Goal: Transaction & Acquisition: Purchase product/service

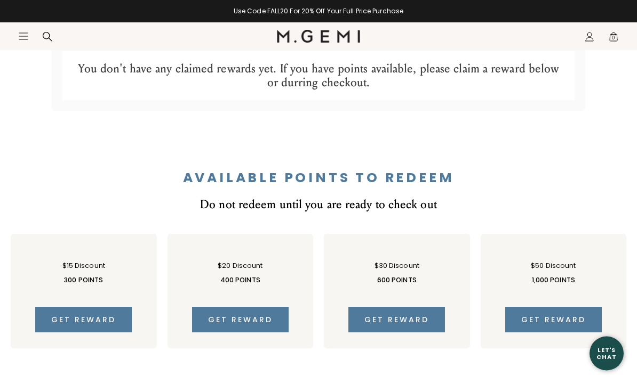
scroll to position [570, 0]
click at [560, 319] on span "Get reward" at bounding box center [553, 320] width 65 height 11
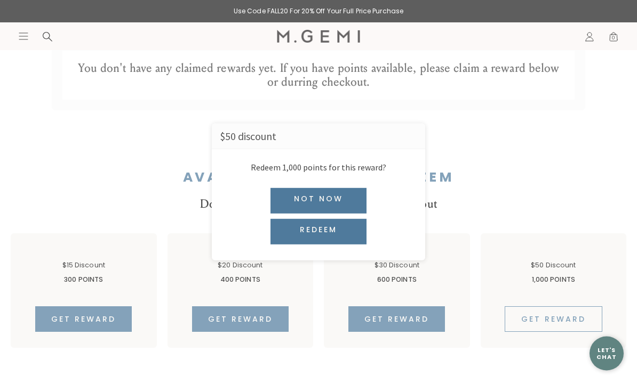
scroll to position [571, 0]
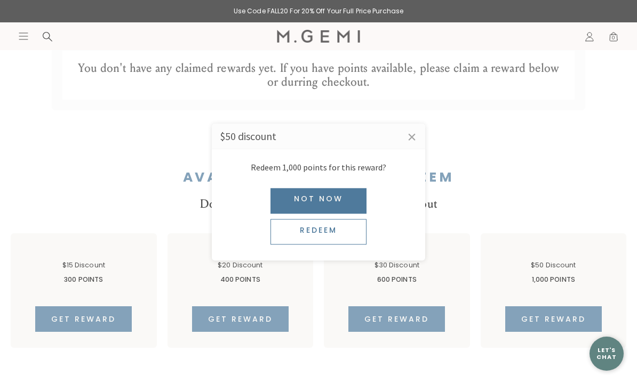
click at [311, 245] on div "Redeem" at bounding box center [318, 232] width 96 height 26
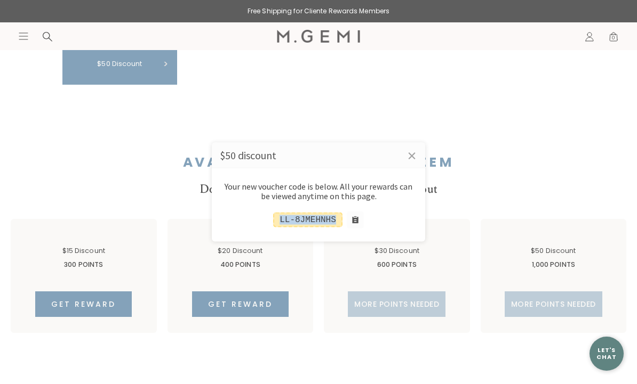
click at [519, 143] on div at bounding box center [318, 192] width 637 height 384
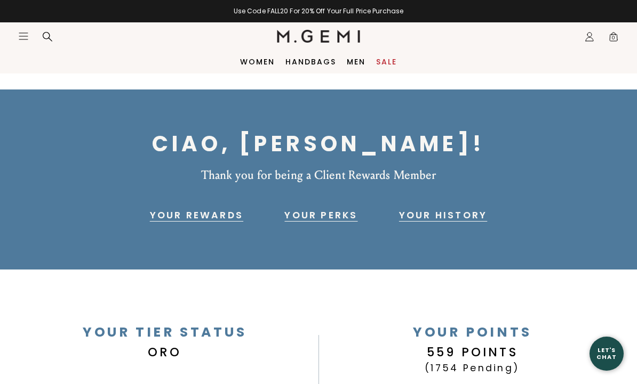
scroll to position [0, 0]
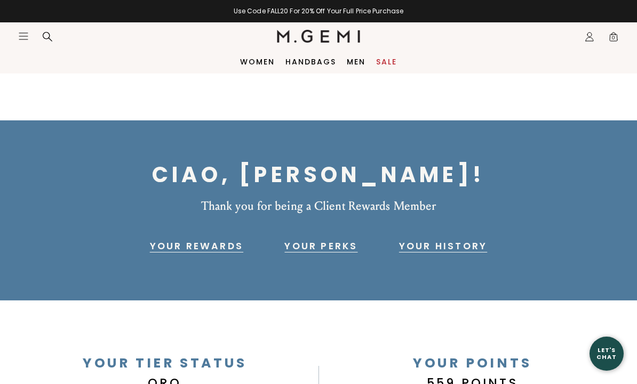
click at [21, 36] on icon "Icons/20x20/hamburger@2x" at bounding box center [23, 36] width 11 height 11
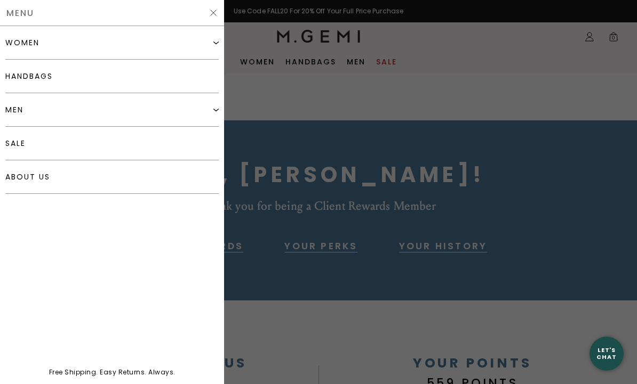
click at [213, 44] on div "women" at bounding box center [111, 43] width 213 height 34
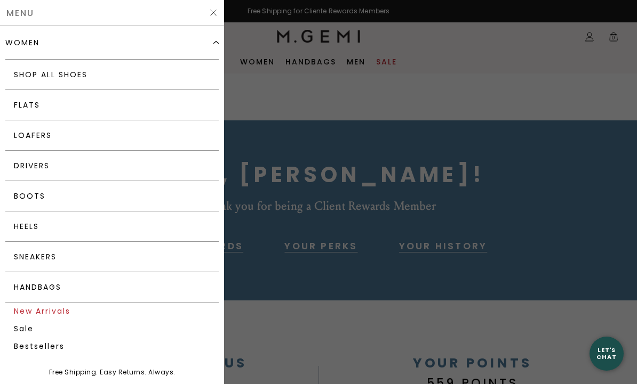
click at [40, 315] on link "New Arrivals" at bounding box center [111, 312] width 213 height 18
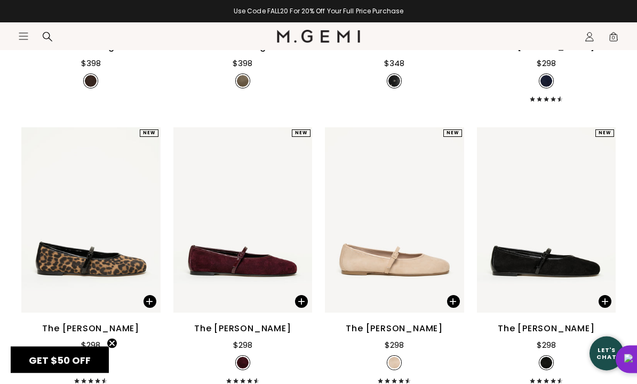
scroll to position [1225, 0]
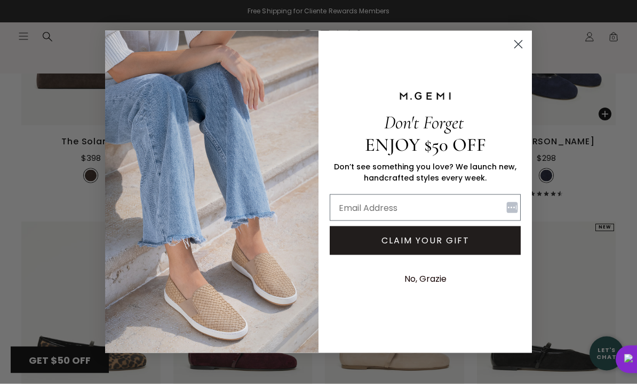
click at [516, 46] on circle "Close dialog" at bounding box center [518, 45] width 18 height 18
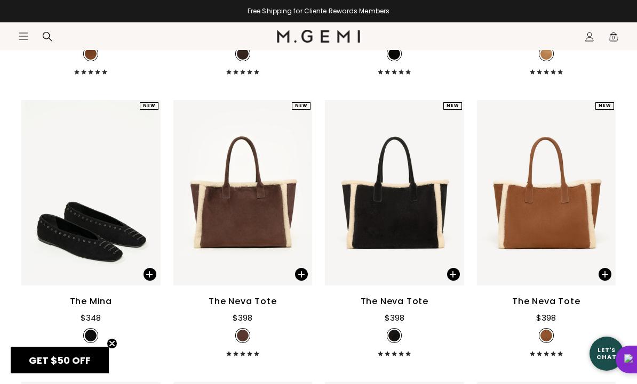
scroll to position [1794, 0]
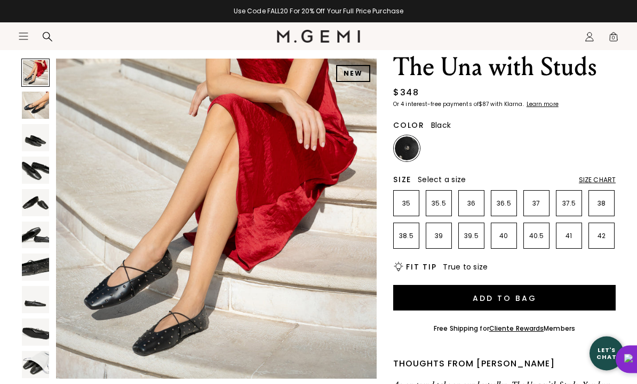
scroll to position [69, 0]
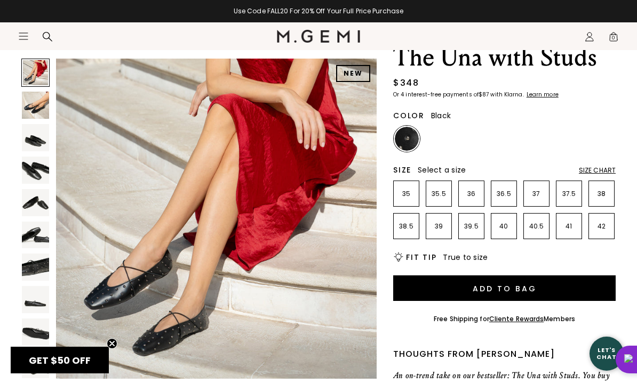
click at [33, 269] on img at bounding box center [35, 267] width 27 height 27
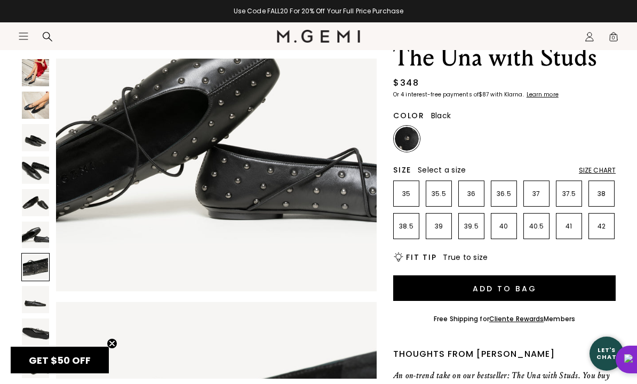
scroll to position [1987, 0]
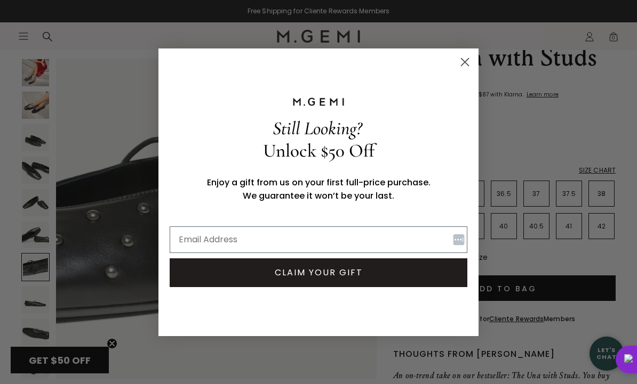
click at [465, 70] on circle "Close dialog" at bounding box center [465, 62] width 18 height 18
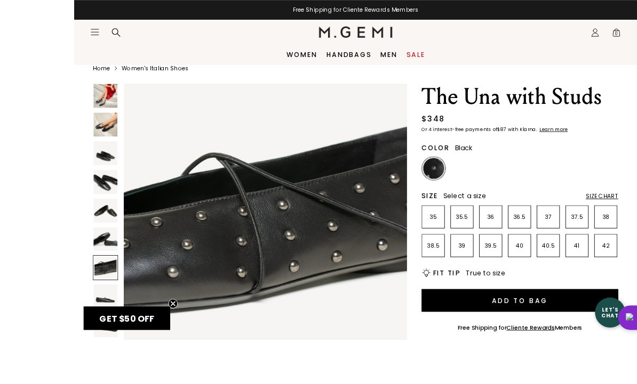
scroll to position [91, 0]
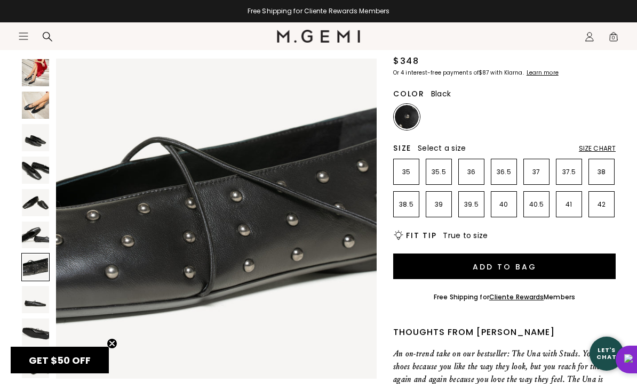
click at [34, 111] on img at bounding box center [35, 105] width 27 height 27
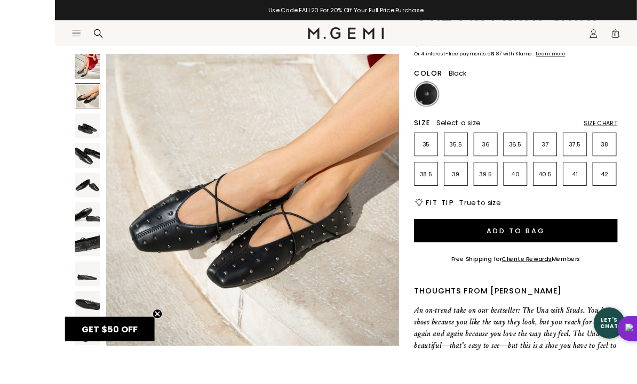
scroll to position [140, 0]
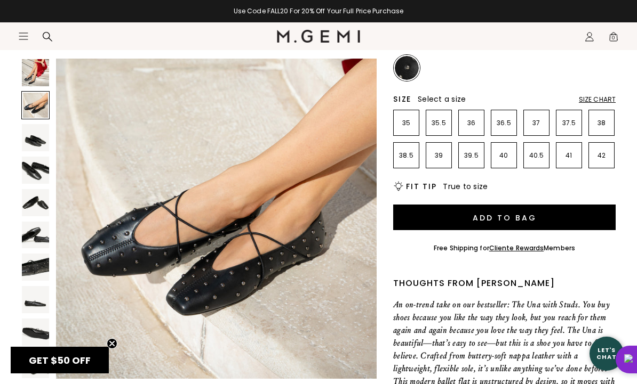
click at [29, 140] on img at bounding box center [35, 137] width 27 height 27
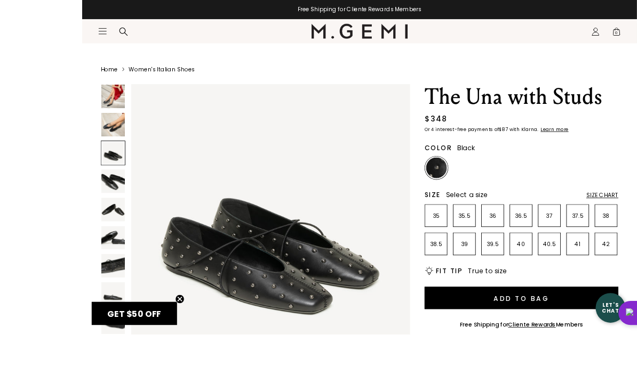
scroll to position [131, 0]
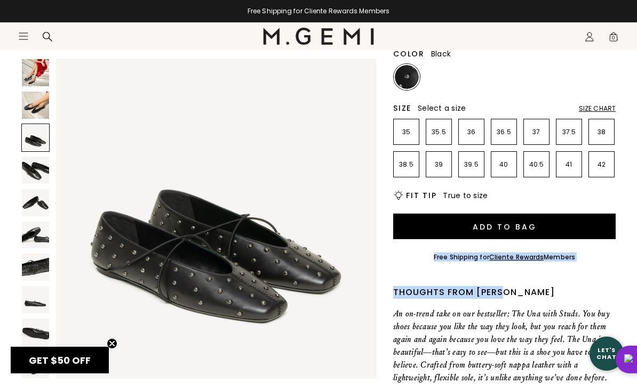
click at [136, 378] on img at bounding box center [216, 219] width 320 height 320
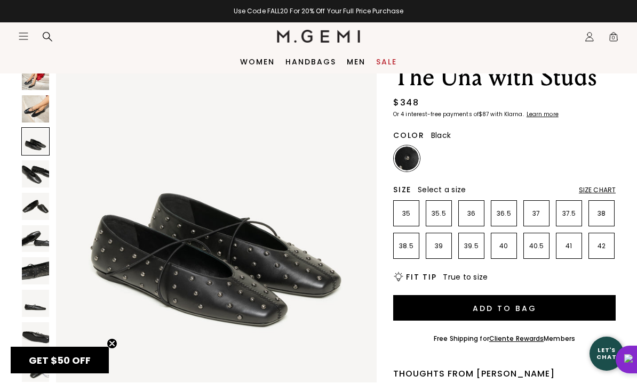
scroll to position [0, 0]
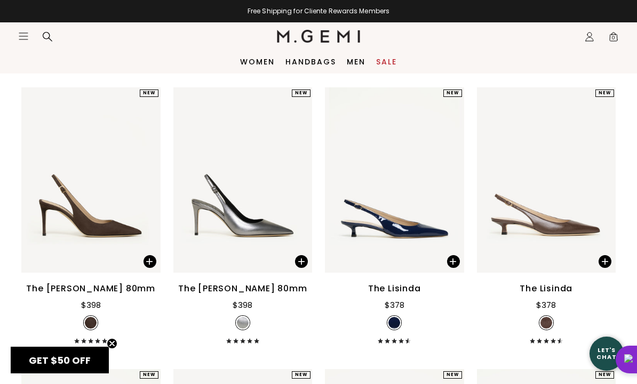
scroll to position [5471, 0]
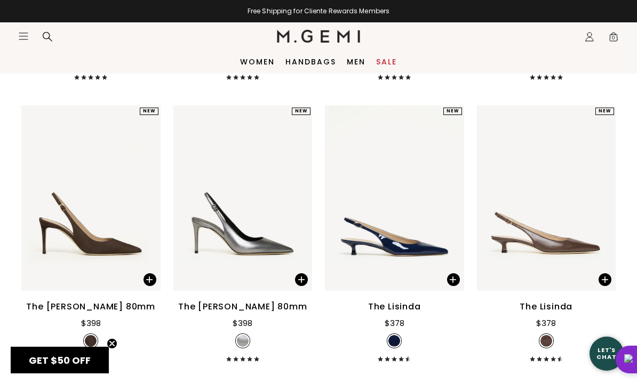
click at [19, 28] on nav "Icons/20x20/hamburger@2x Women Shop All Shoes New Arrivals Bestsellers Essentia…" at bounding box center [147, 36] width 259 height 28
click at [24, 39] on icon "Open site menu" at bounding box center [23, 36] width 9 height 6
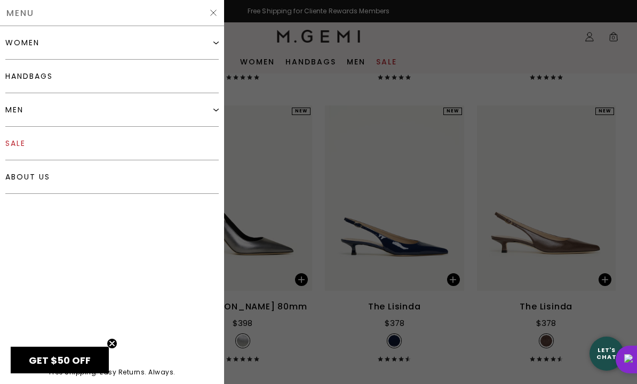
click at [31, 134] on link "sale" at bounding box center [111, 144] width 213 height 34
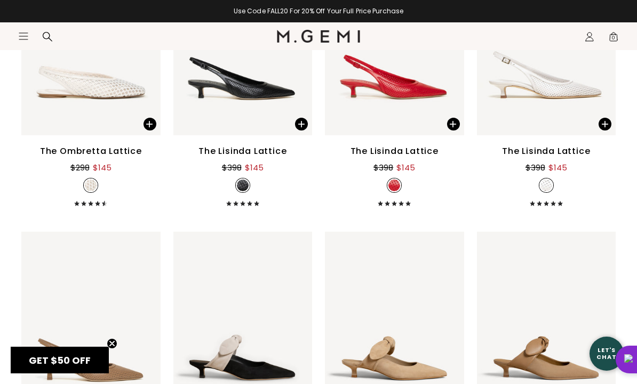
scroll to position [2733, 0]
